Goal: Check status: Check status

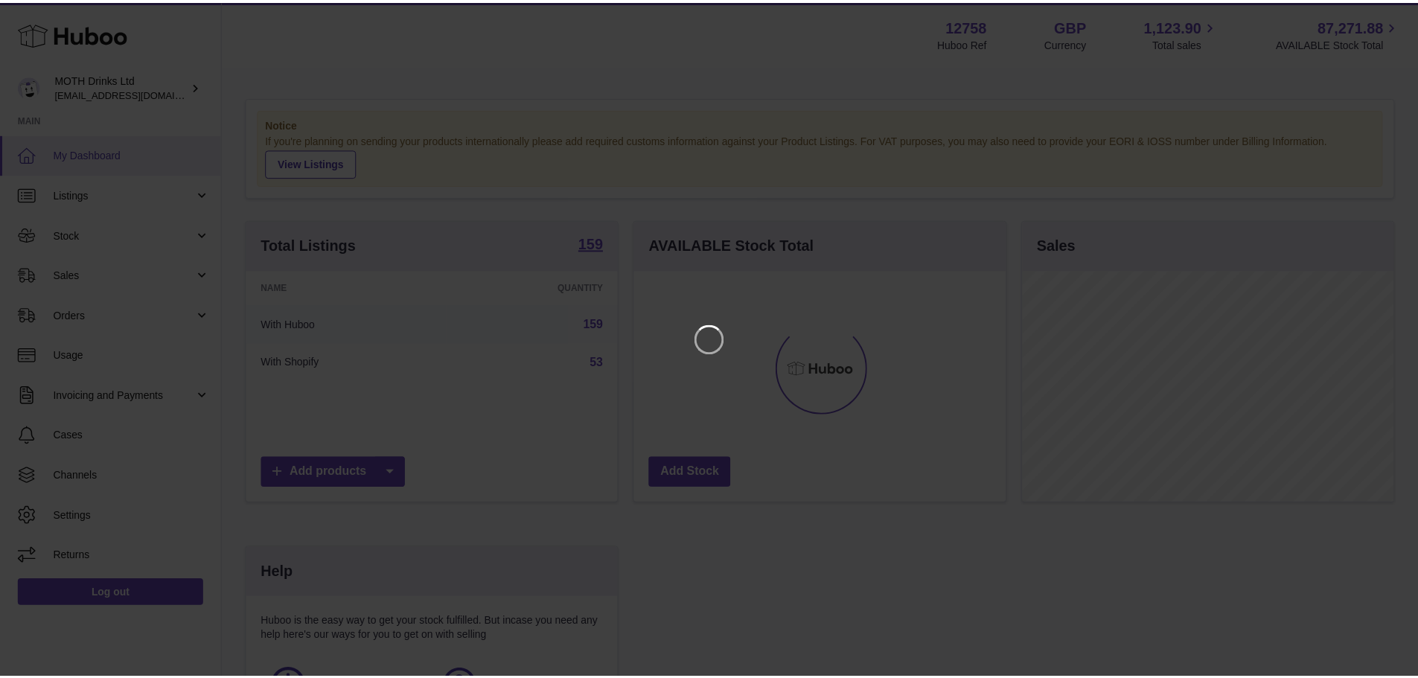
scroll to position [232, 375]
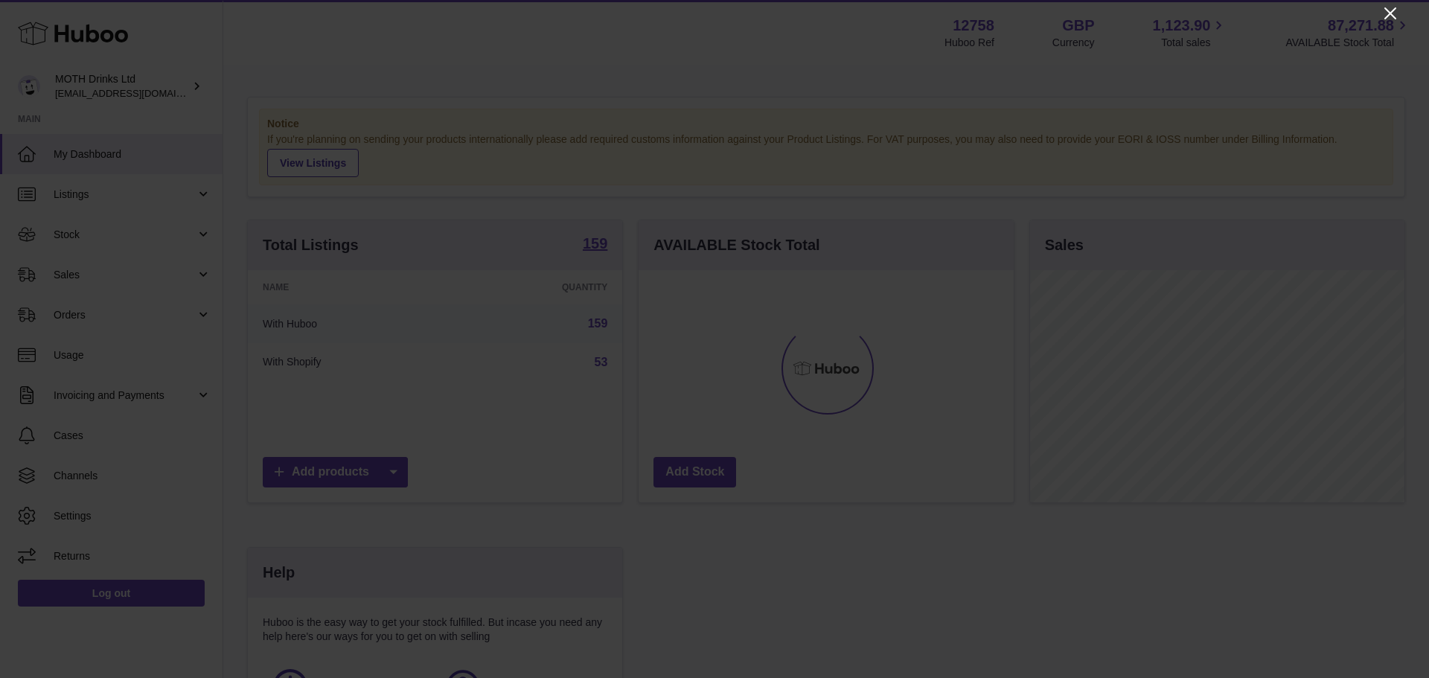
click at [1383, 16] on icon "Close" at bounding box center [1390, 13] width 18 height 18
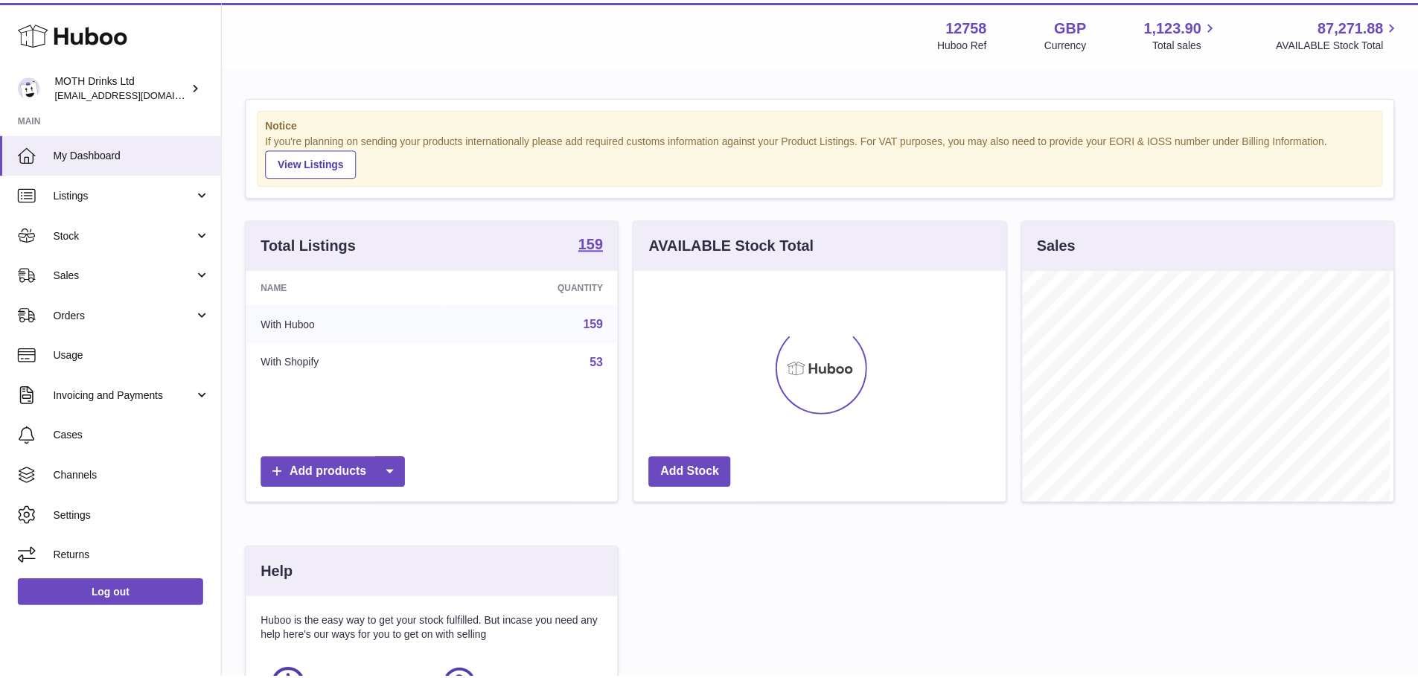
scroll to position [743959, 743820]
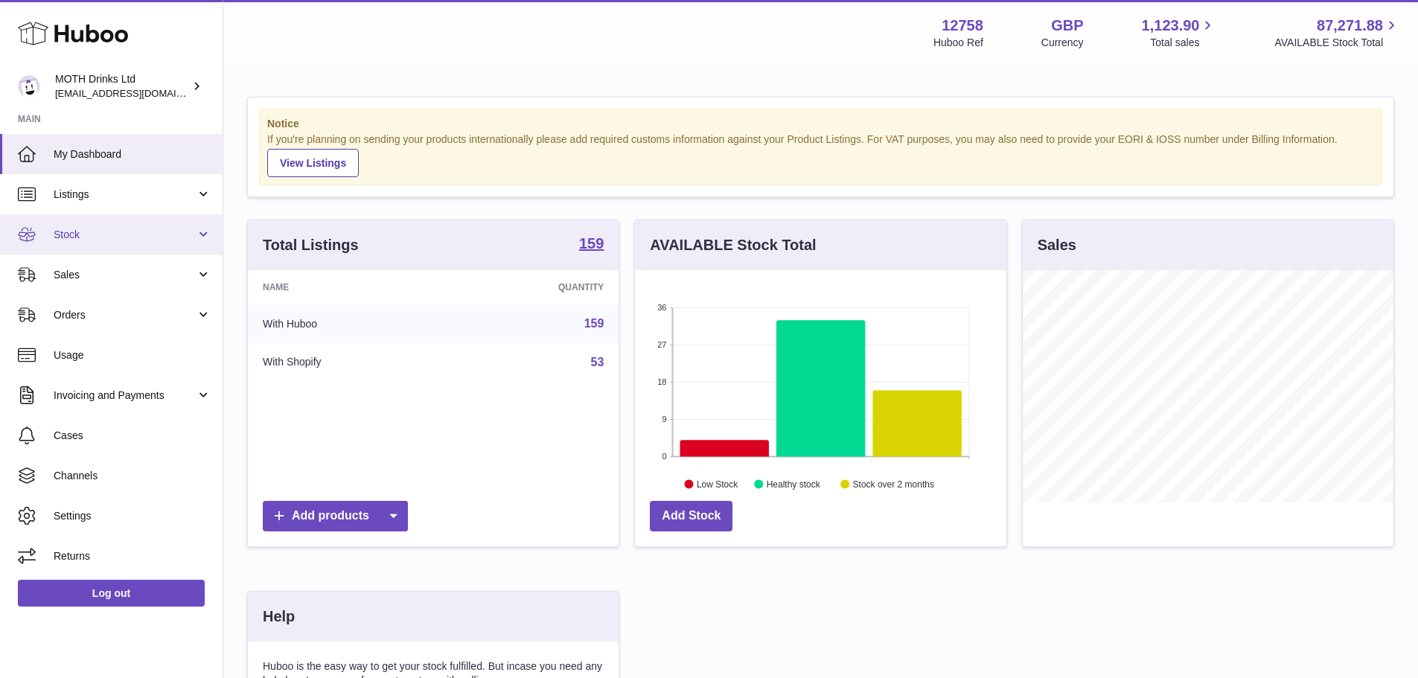
click at [121, 241] on span "Stock" at bounding box center [125, 235] width 142 height 14
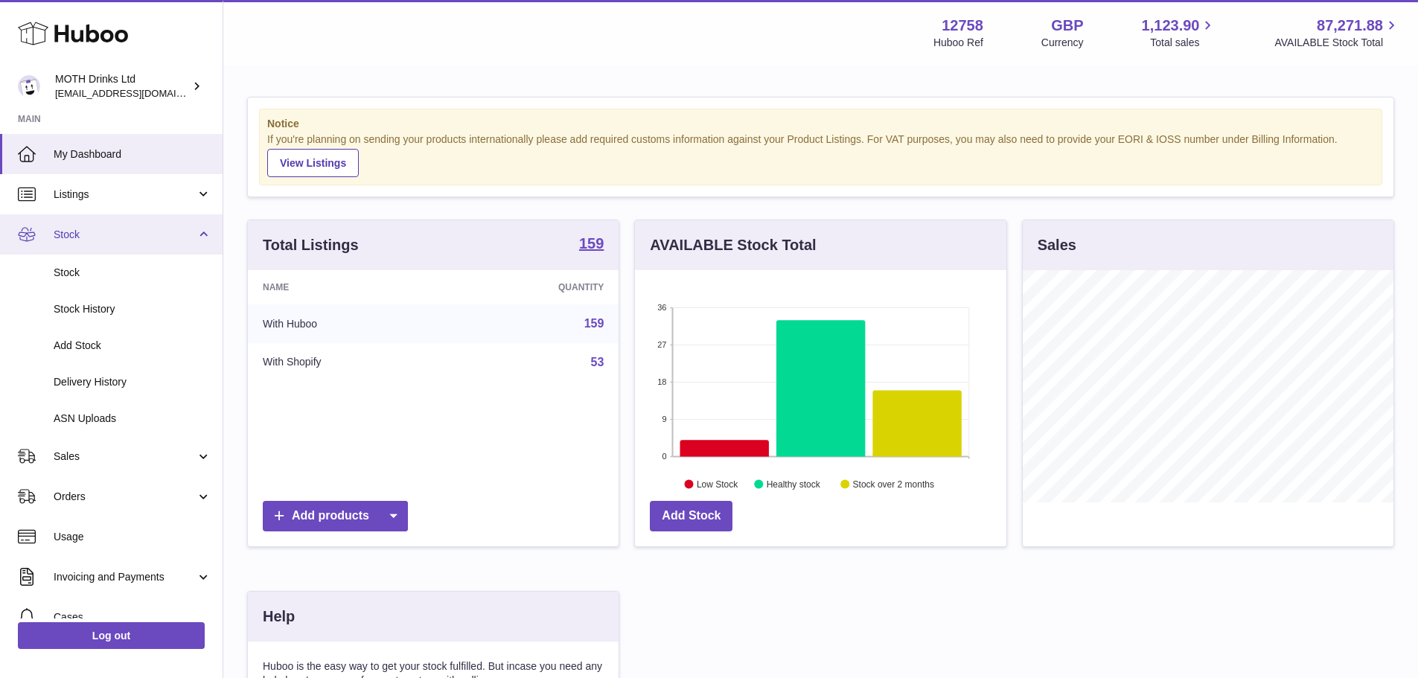
click at [121, 241] on span "Stock" at bounding box center [125, 235] width 142 height 14
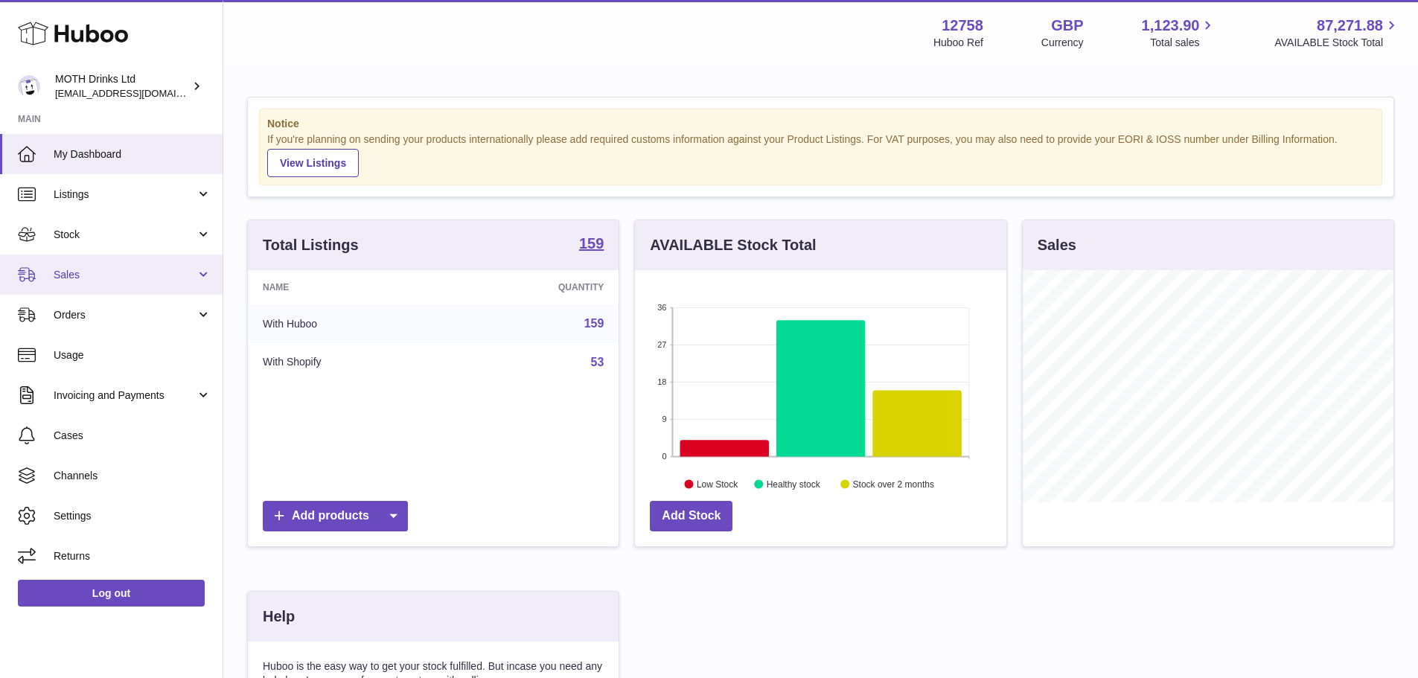
click at [123, 281] on span "Sales" at bounding box center [125, 275] width 142 height 14
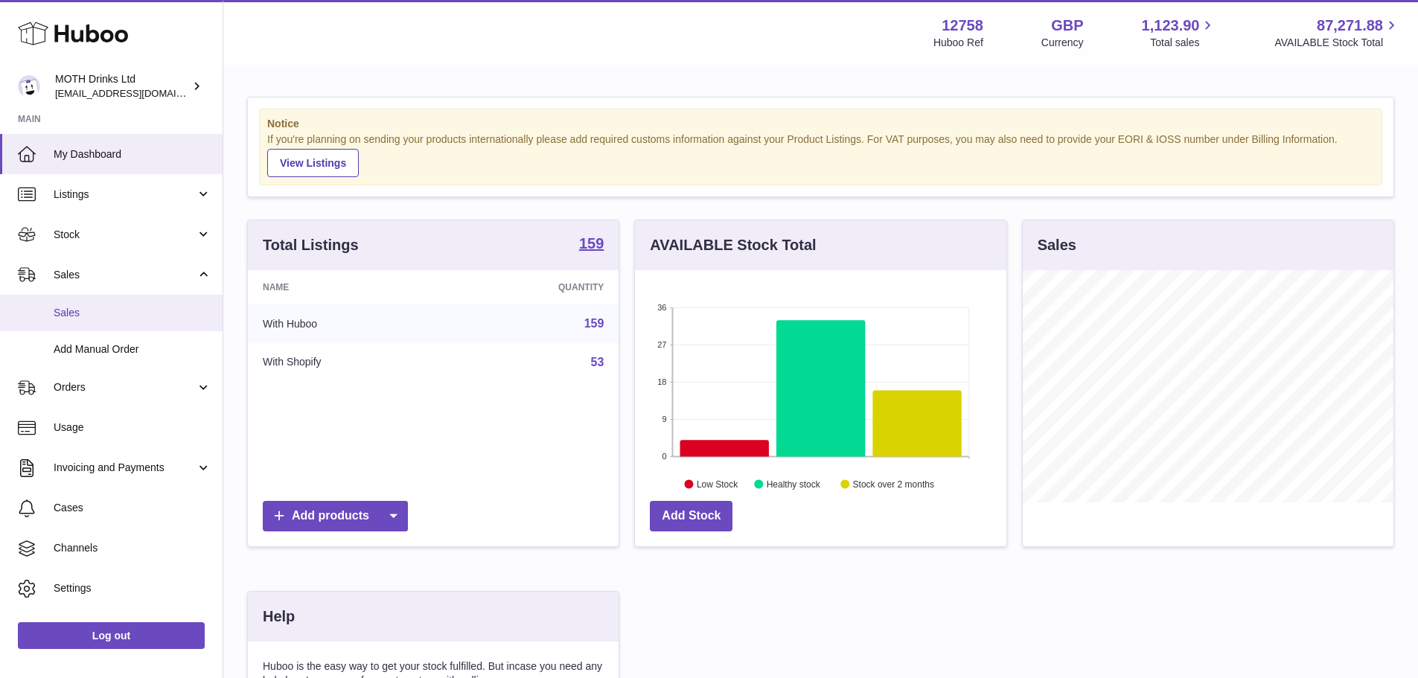
click at [119, 316] on span "Sales" at bounding box center [133, 313] width 158 height 14
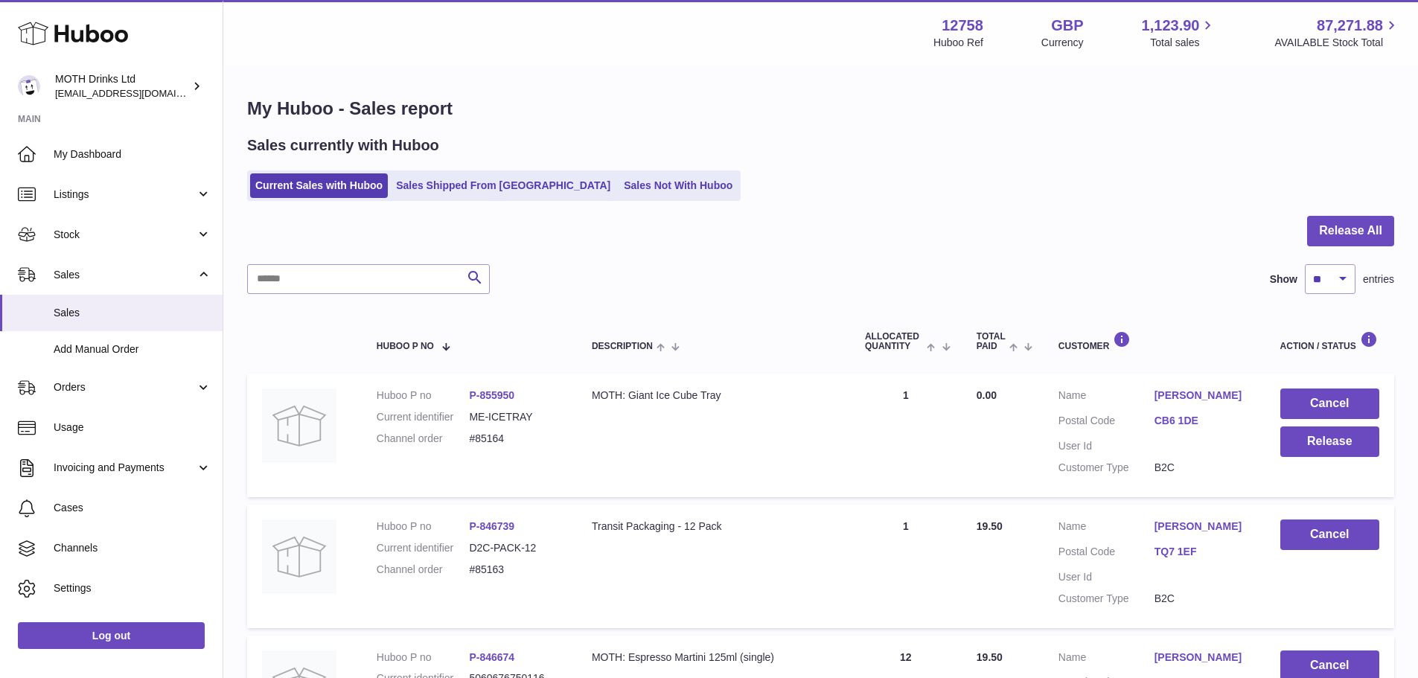
click at [459, 190] on link "Sales Shipped From [GEOGRAPHIC_DATA]" at bounding box center [503, 185] width 225 height 25
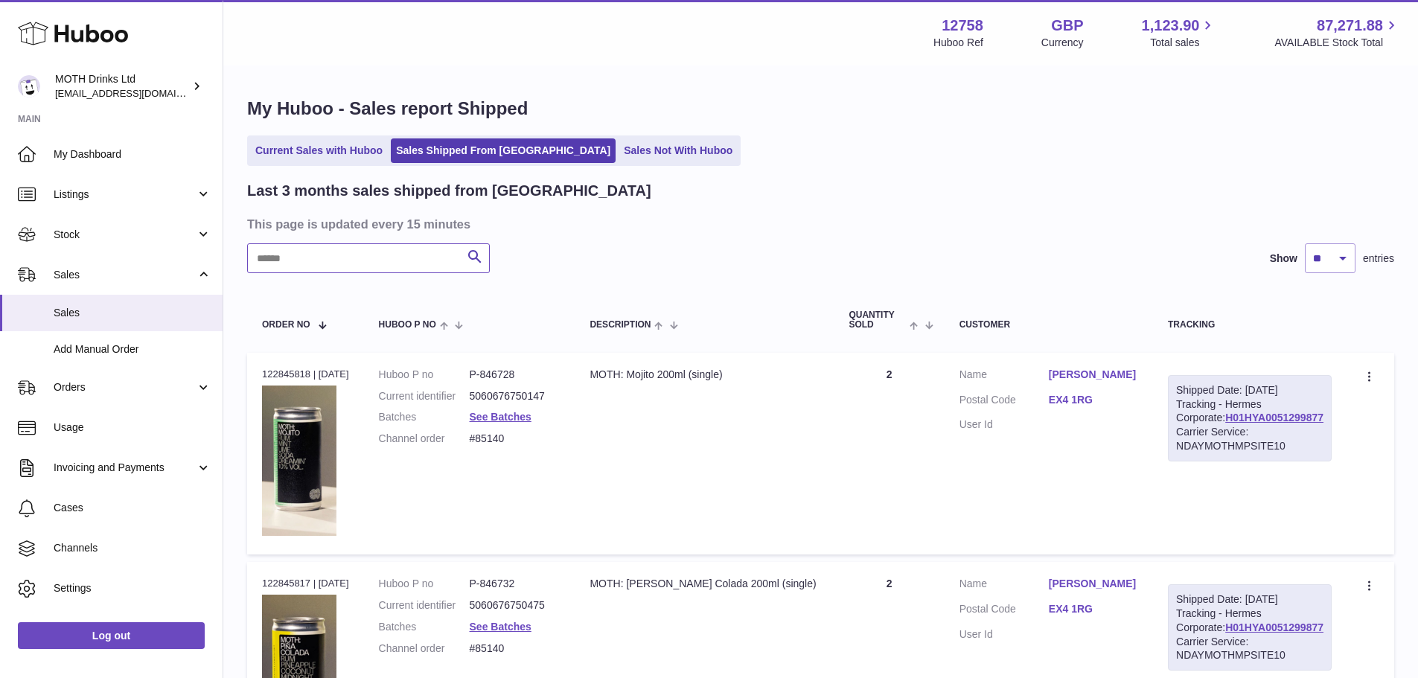
paste input "*****"
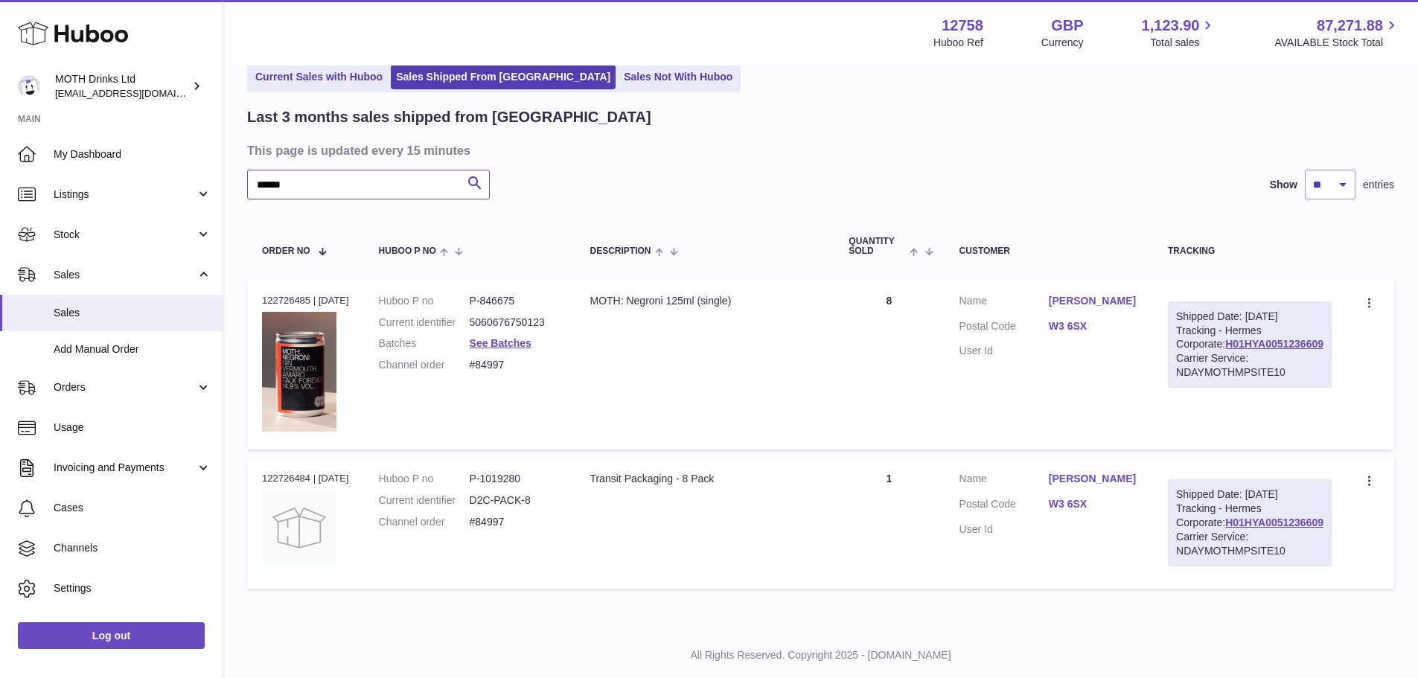
scroll to position [137, 0]
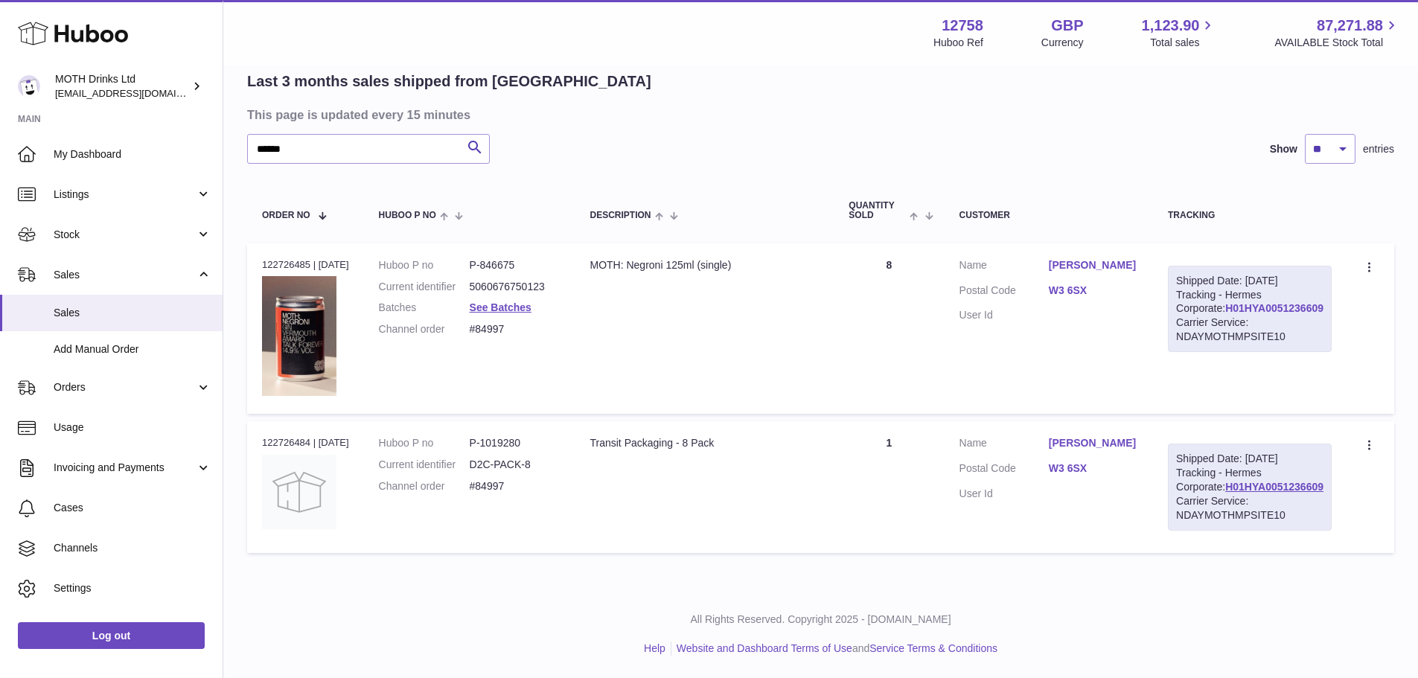
click at [1253, 310] on link "H01HYA0051236609" at bounding box center [1274, 308] width 98 height 12
drag, startPoint x: 1089, startPoint y: 270, endPoint x: 1128, endPoint y: 276, distance: 39.9
click at [1128, 276] on dl "Customer Name [PERSON_NAME] Postal Code W3 6SX User Id" at bounding box center [1048, 294] width 179 height 72
copy link "W3 6SX"
click at [303, 258] on div "Order no 122726485 | [DATE]" at bounding box center [305, 264] width 87 height 13
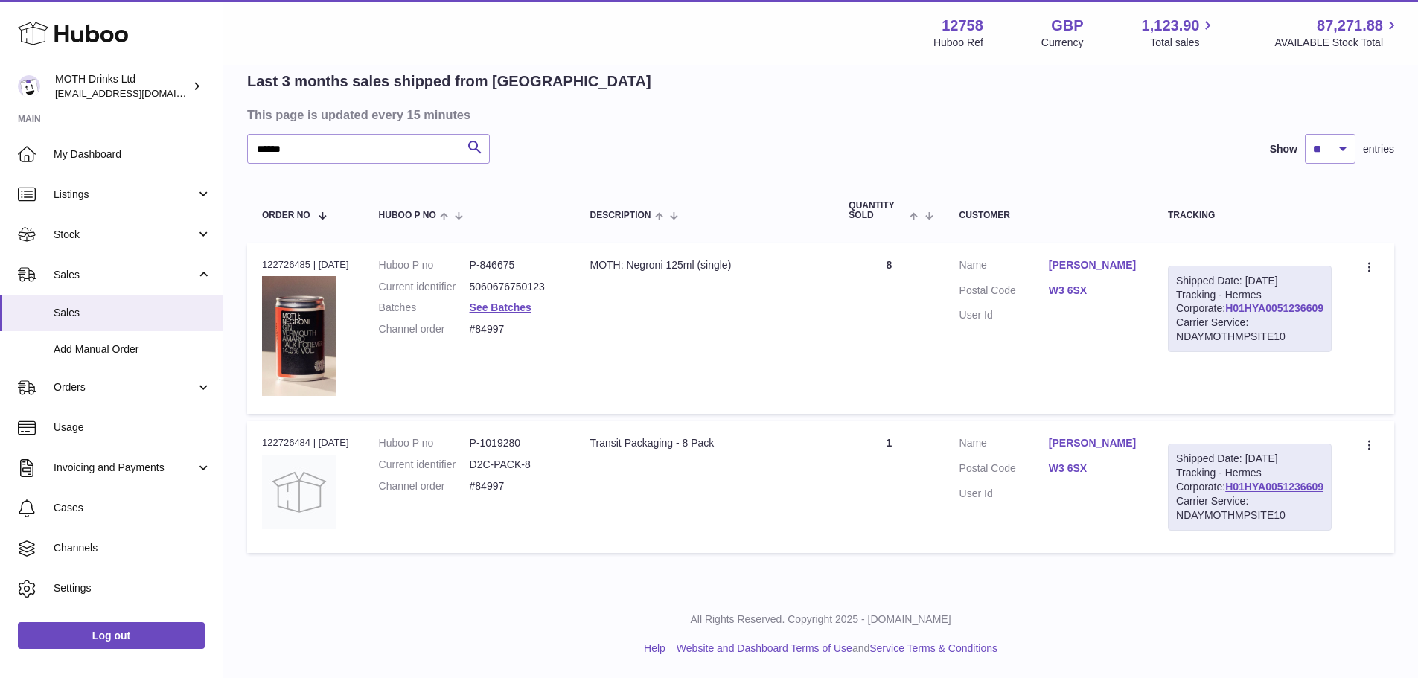
click at [303, 258] on div "Order no 122726485 | 12th Aug" at bounding box center [305, 264] width 87 height 13
copy div "122726485"
click at [514, 258] on dd "P-846675" at bounding box center [515, 265] width 91 height 14
copy dd "846675"
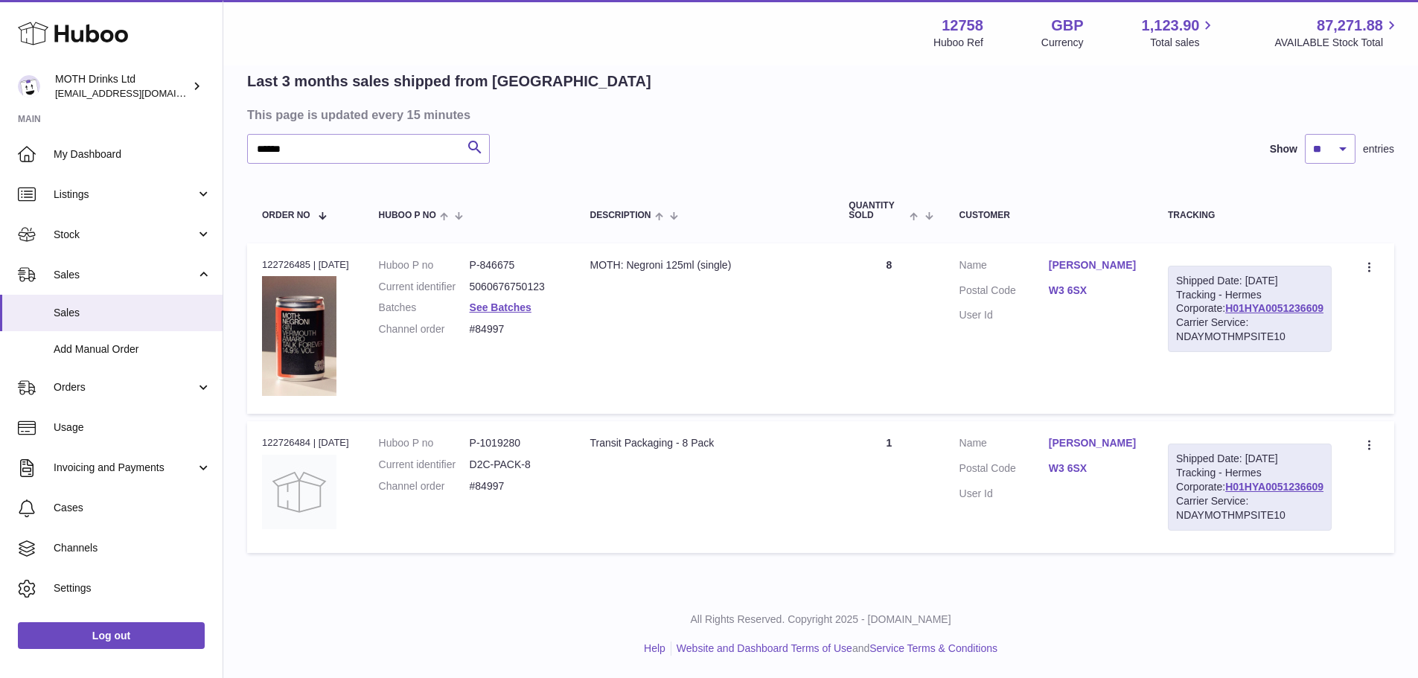
click at [514, 436] on dd "P-1019280" at bounding box center [515, 443] width 91 height 14
copy dd "1019280"
click at [760, 355] on td "Description MOTH: Negroni 125ml (single)" at bounding box center [704, 328] width 259 height 171
drag, startPoint x: 303, startPoint y: 127, endPoint x: 256, endPoint y: 128, distance: 46.9
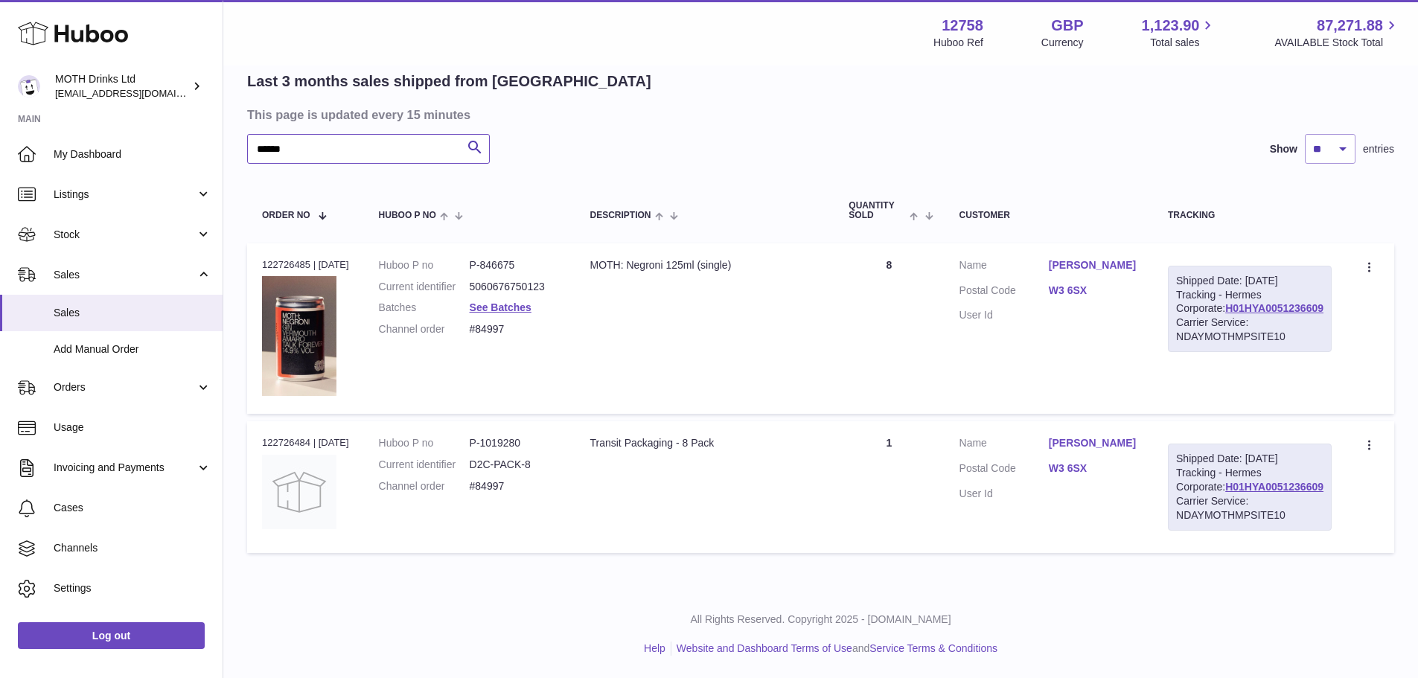
click at [256, 134] on input "*****" at bounding box center [368, 149] width 243 height 30
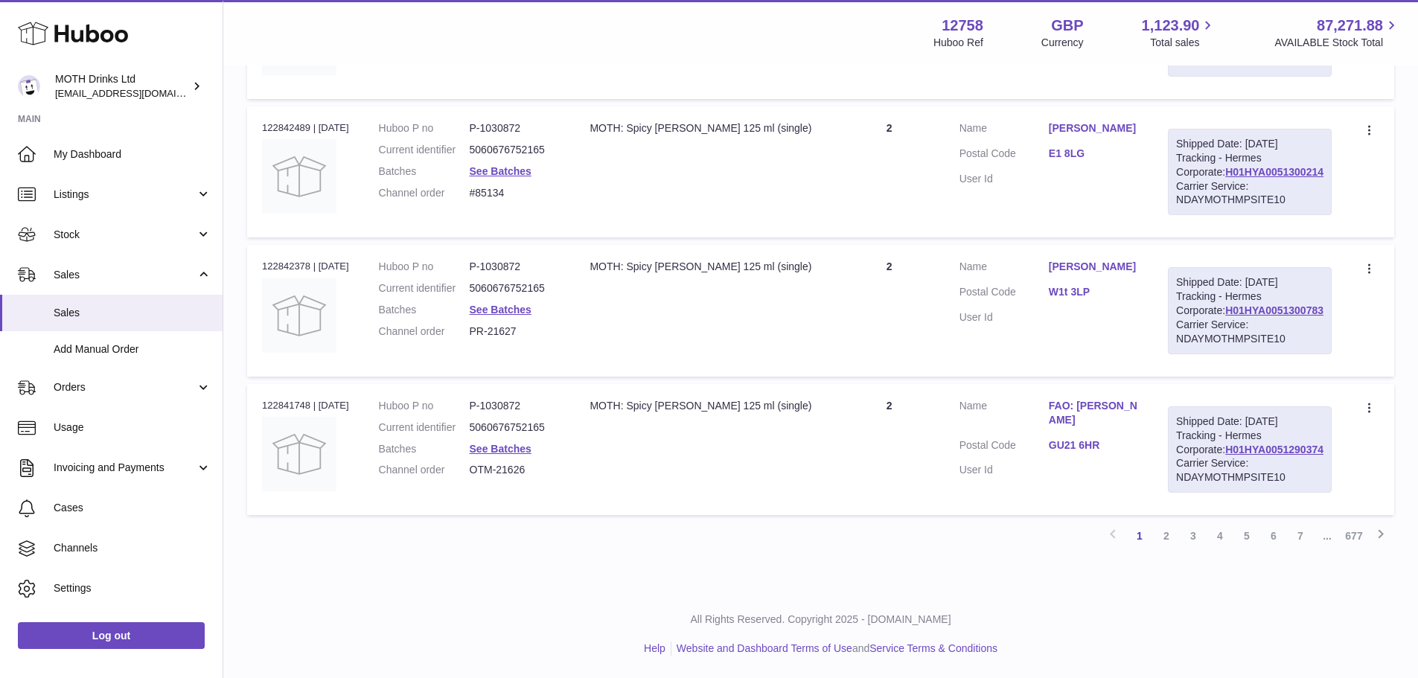
scroll to position [1499, 0]
click at [1267, 543] on link "6" at bounding box center [1273, 535] width 27 height 27
click at [1305, 537] on link "8" at bounding box center [1300, 535] width 27 height 27
click at [1293, 537] on link "10" at bounding box center [1300, 535] width 27 height 27
click at [1308, 546] on link "12" at bounding box center [1300, 535] width 27 height 27
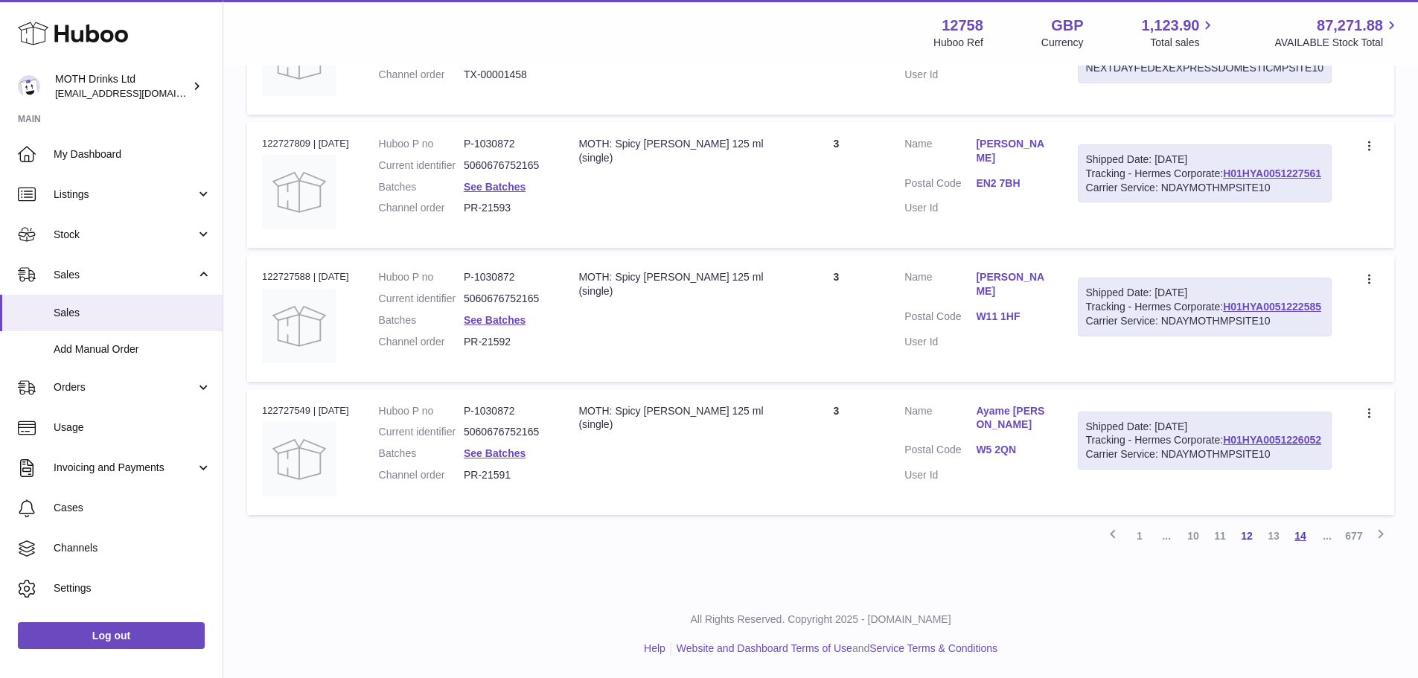
click at [1308, 546] on link "14" at bounding box center [1300, 535] width 27 height 27
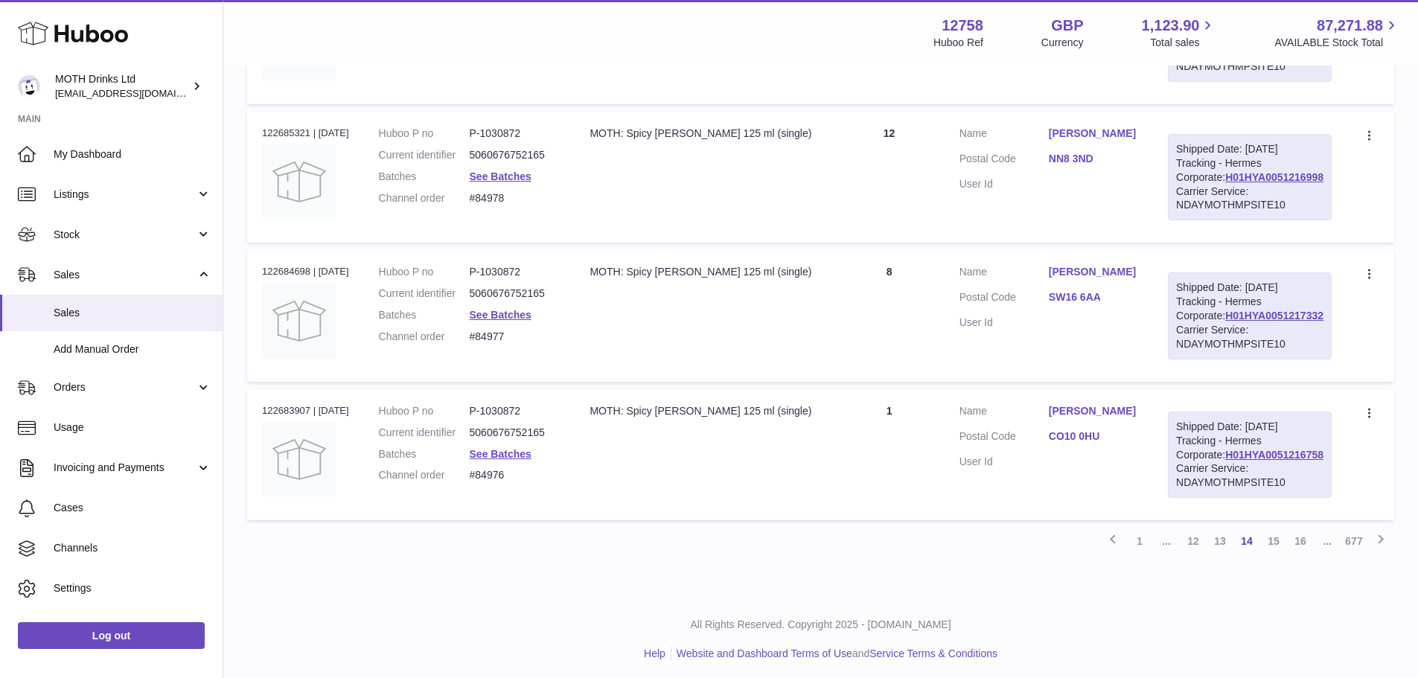
scroll to position [1201, 0]
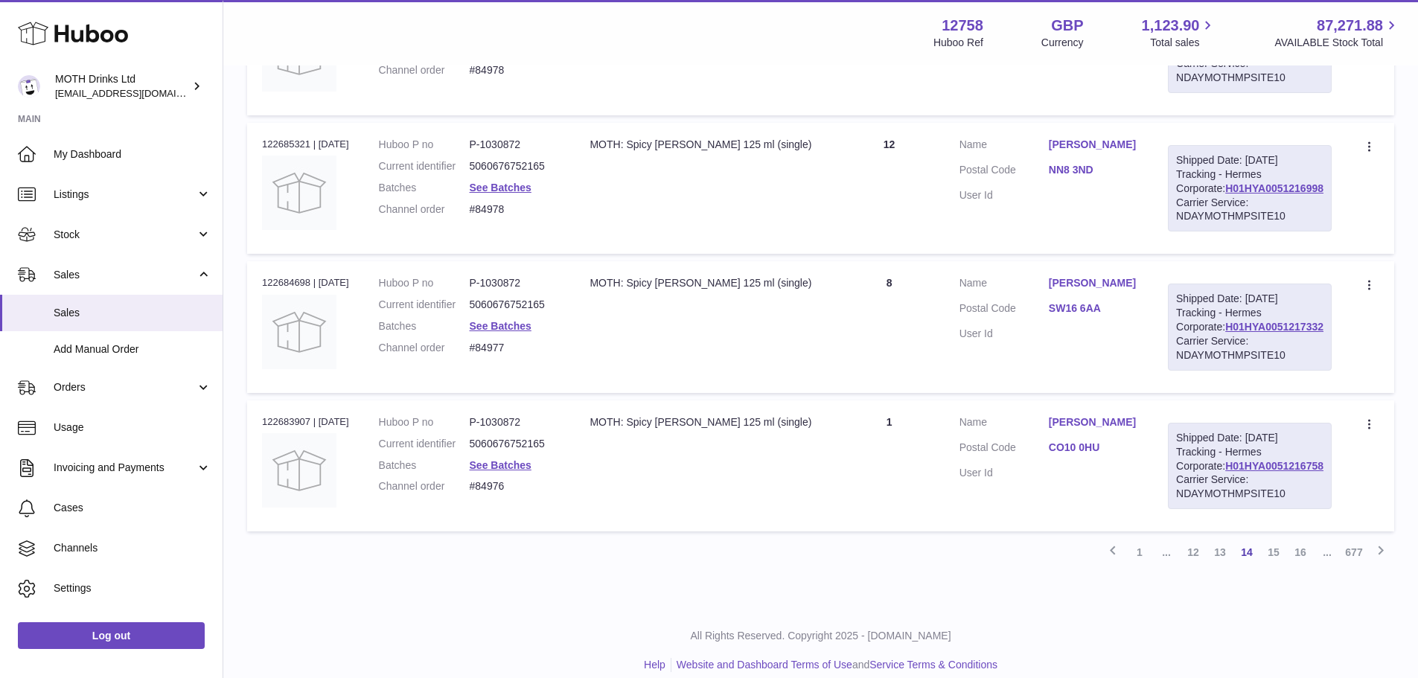
drag, startPoint x: 1028, startPoint y: 435, endPoint x: 749, endPoint y: 449, distance: 278.6
click at [749, 254] on td "Description MOTH: Spicy Margarita 125 ml (single)" at bounding box center [704, 188] width 259 height 131
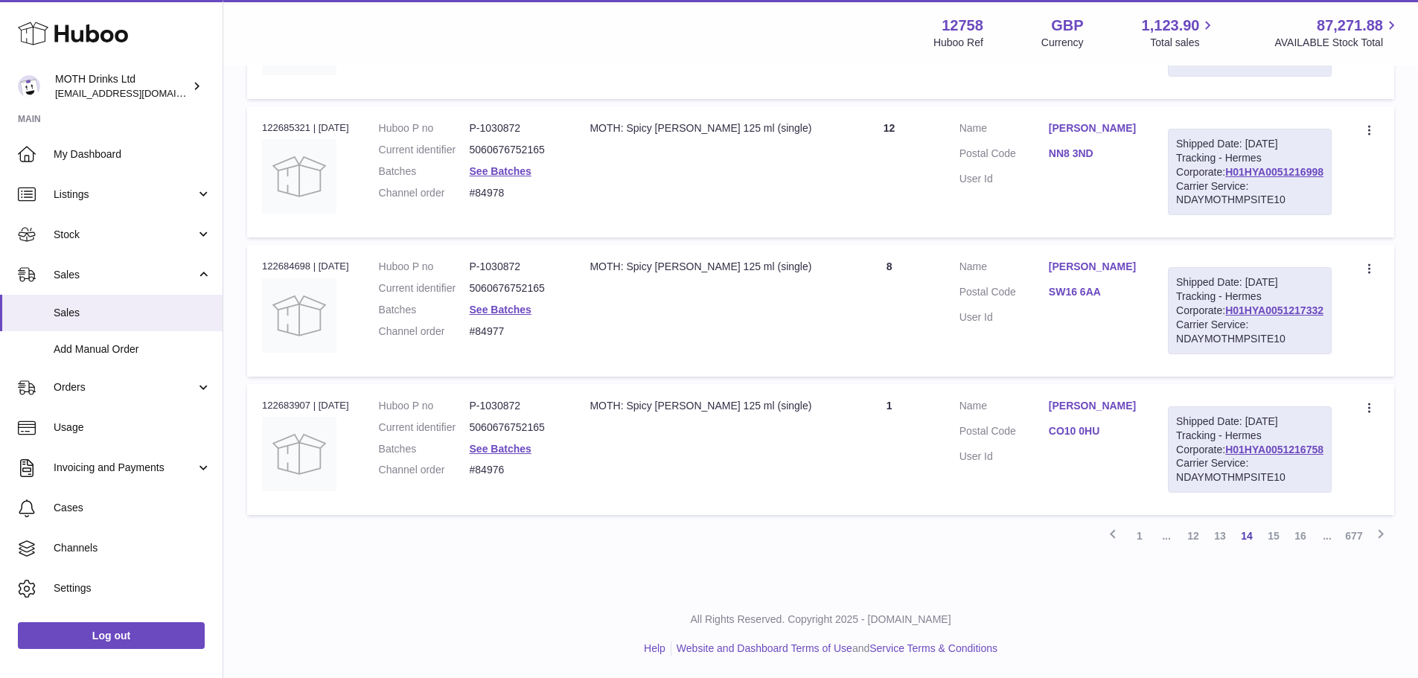
click at [290, 399] on div "Order no 122683907 | 11th Aug" at bounding box center [305, 405] width 87 height 13
copy div "122683907"
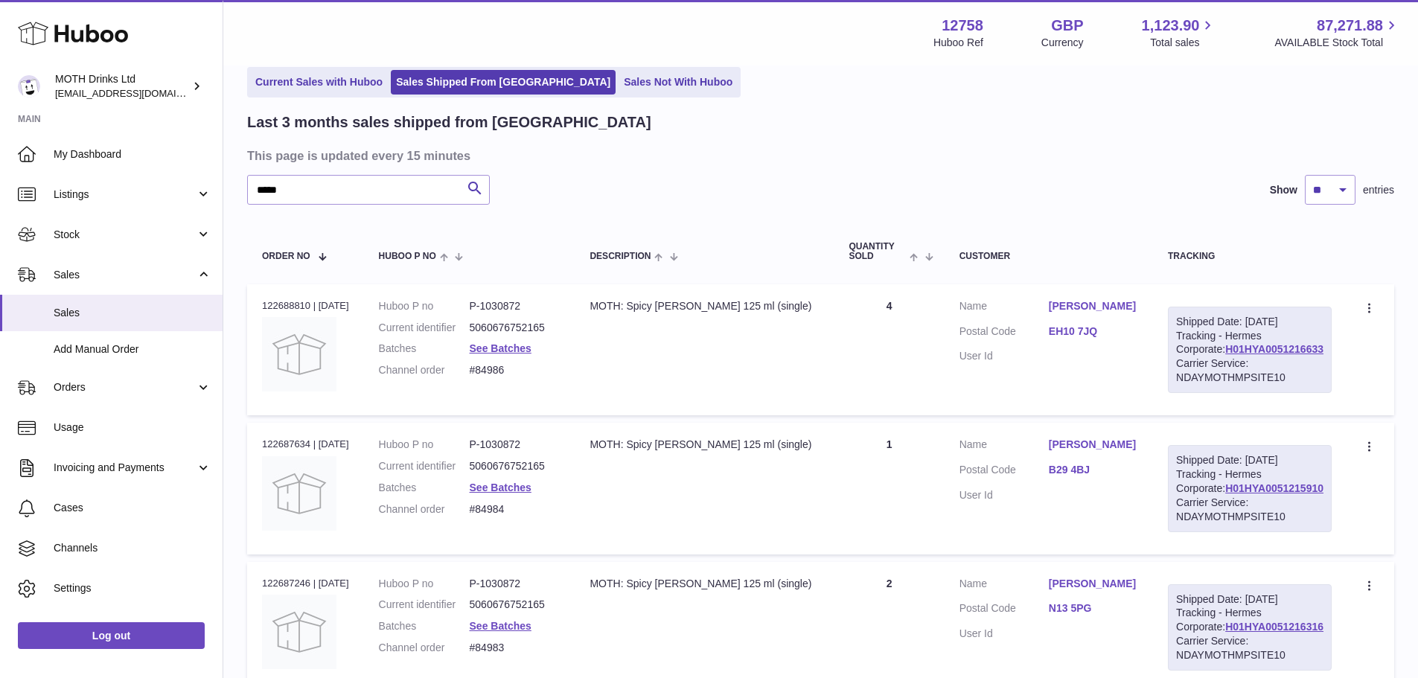
scroll to position [0, 0]
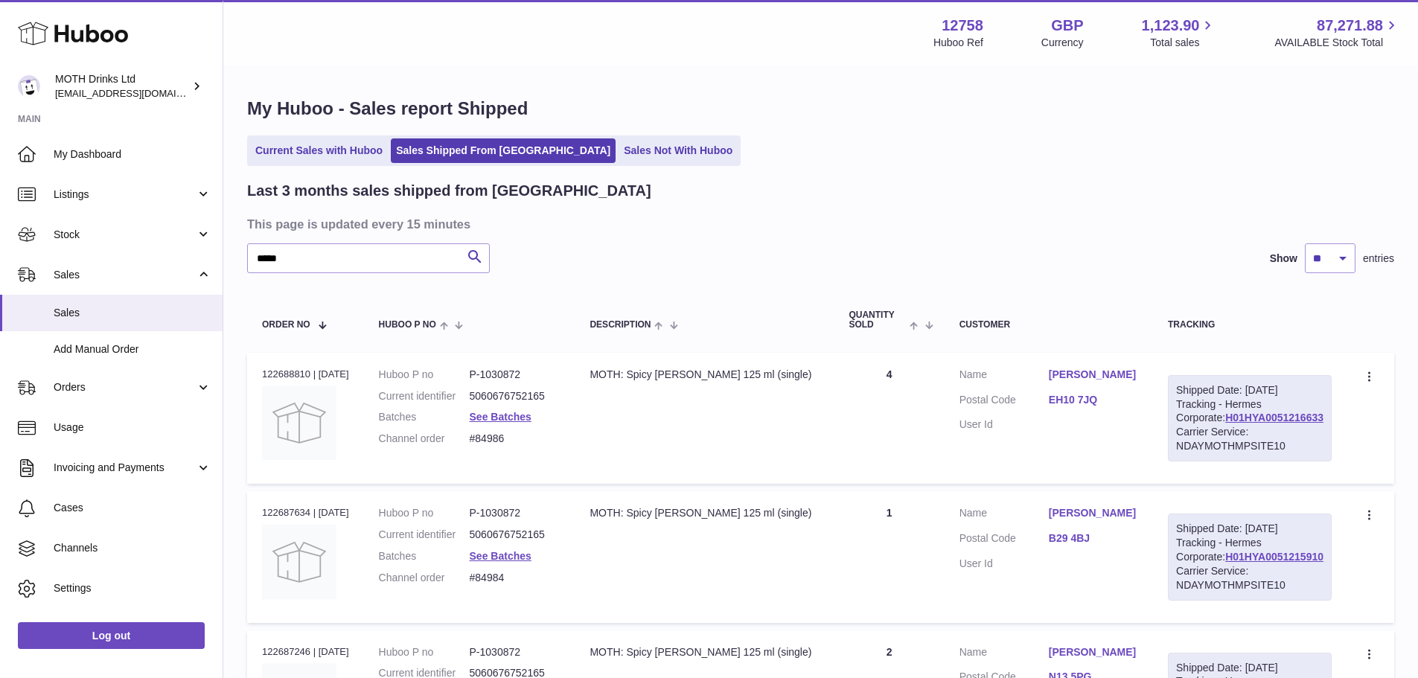
click at [419, 250] on input "*****" at bounding box center [368, 258] width 243 height 30
paste input "text"
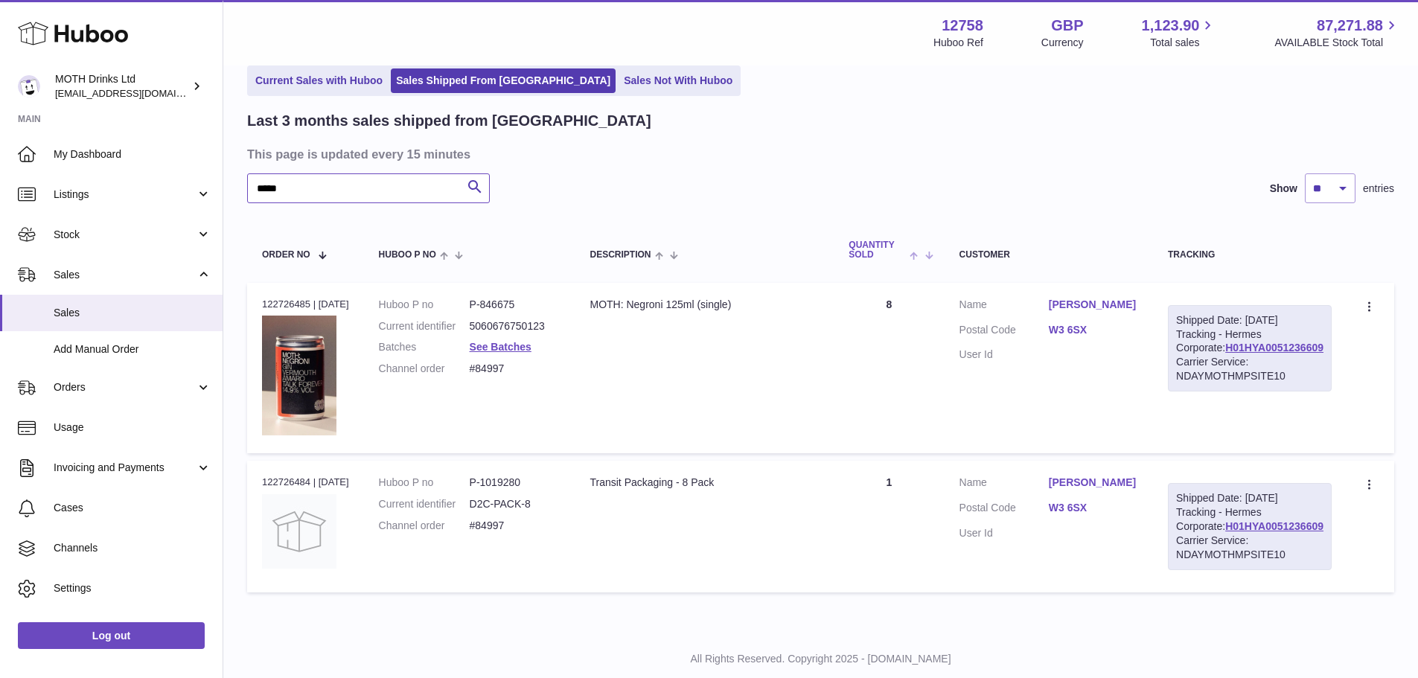
scroll to position [137, 0]
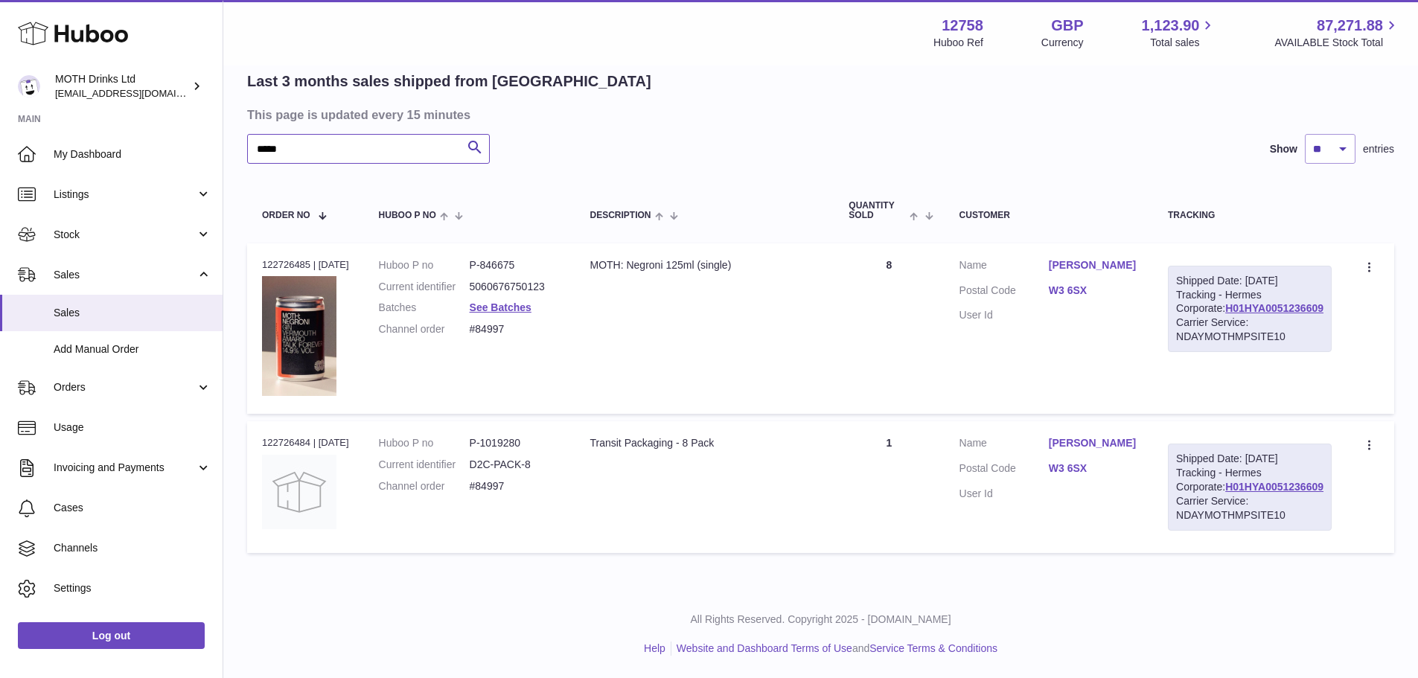
type input "*****"
click at [275, 258] on div "Order no 122726485 | 12th Aug" at bounding box center [305, 264] width 87 height 13
copy div "122726485"
